Goal: Task Accomplishment & Management: Use online tool/utility

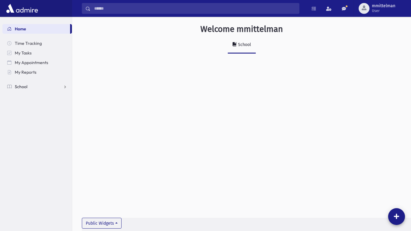
click at [24, 85] on span "School" at bounding box center [21, 86] width 13 height 5
click at [19, 109] on link "Attendance" at bounding box center [37, 106] width 70 height 10
click at [22, 116] on link "Entry" at bounding box center [37, 116] width 70 height 10
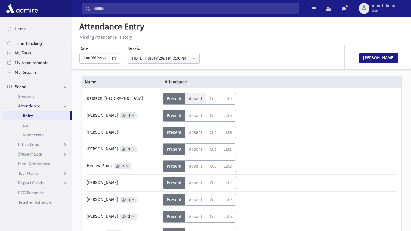
click at [201, 100] on span "Absent" at bounding box center [195, 98] width 13 height 5
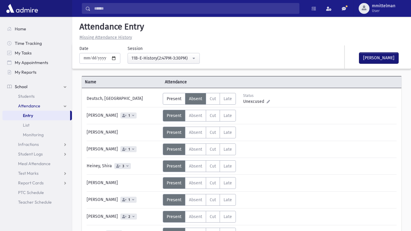
click at [370, 53] on button "Mark Done" at bounding box center [379, 58] width 39 height 11
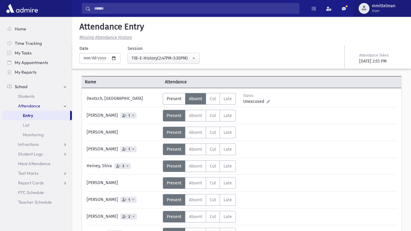
click at [380, 3] on button "mmittelman User" at bounding box center [383, 8] width 58 height 17
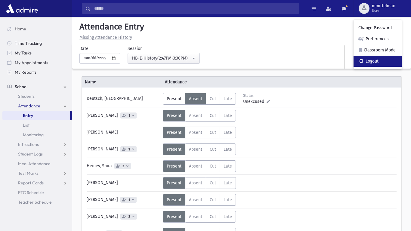
click at [373, 67] on link "Logout" at bounding box center [378, 61] width 48 height 11
